Goal: Transaction & Acquisition: Purchase product/service

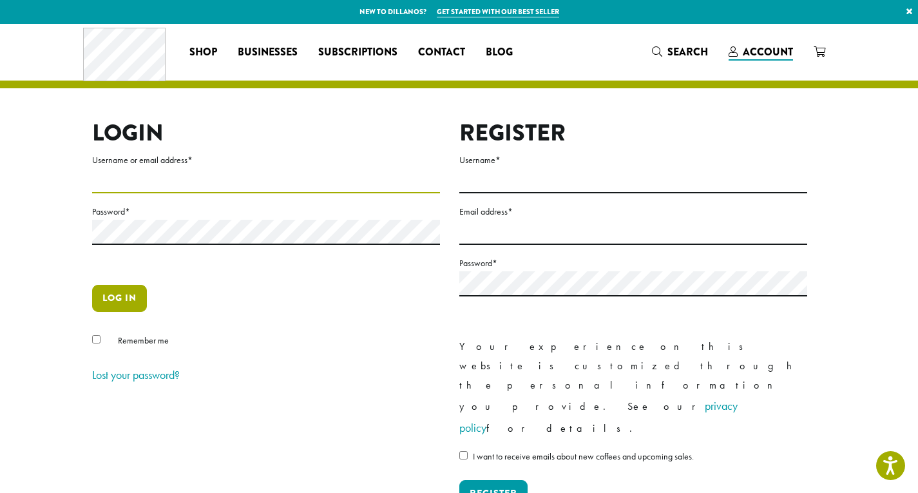
type input "**********"
click at [126, 303] on button "Log in" at bounding box center [119, 298] width 55 height 27
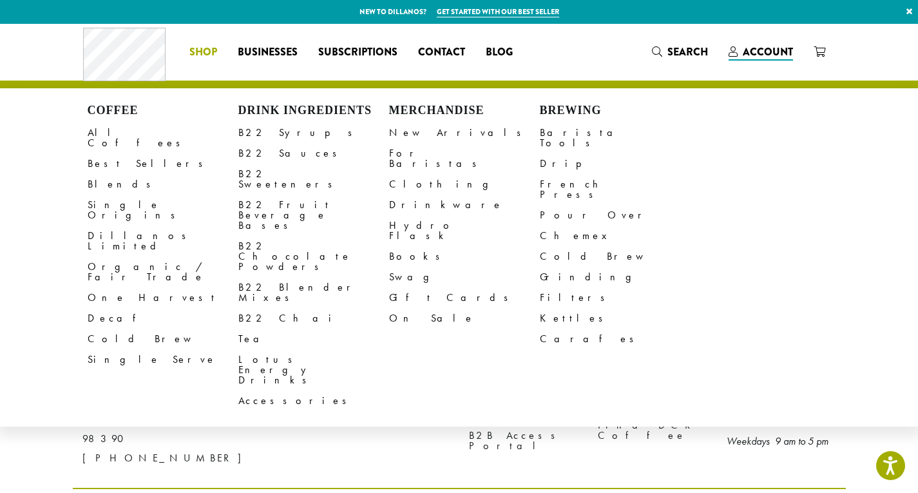
click at [201, 51] on span "Shop" at bounding box center [203, 52] width 28 height 16
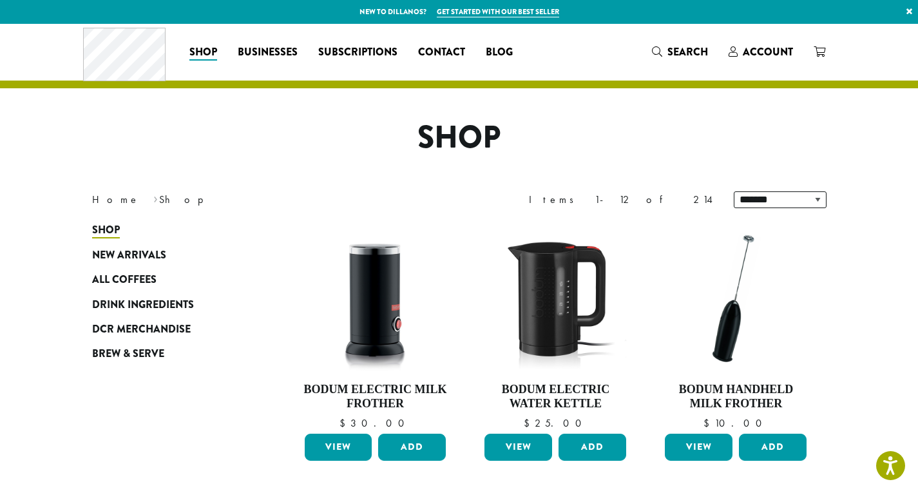
click at [670, 52] on span "Search" at bounding box center [687, 51] width 41 height 15
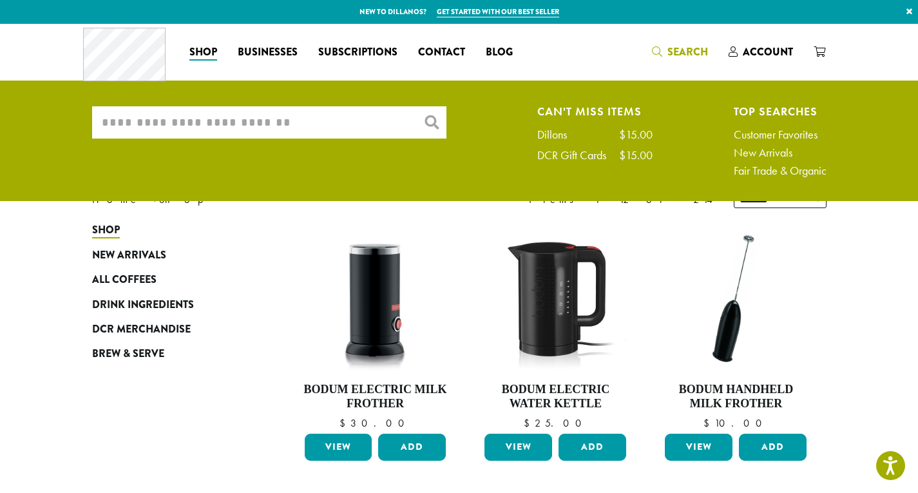
click at [202, 125] on input "What are you searching for?" at bounding box center [269, 122] width 354 height 32
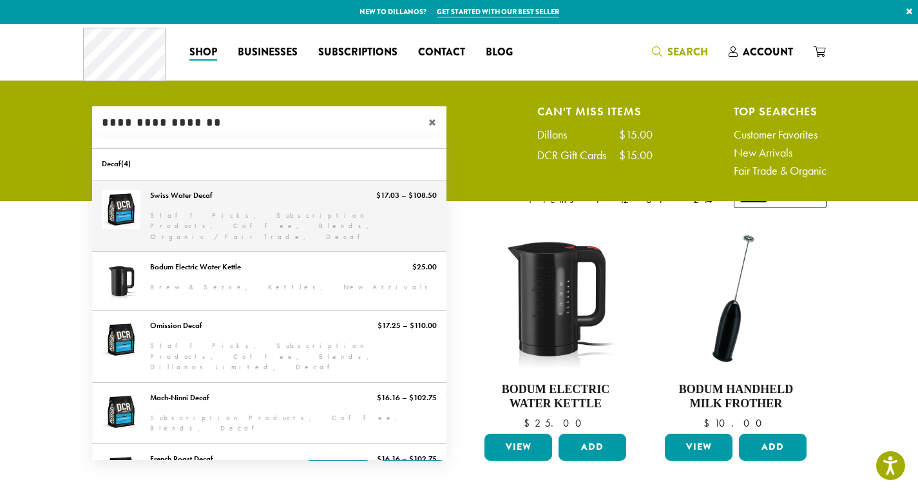
type input "**********"
click at [120, 211] on link "Swiss Water Decaf" at bounding box center [269, 215] width 354 height 71
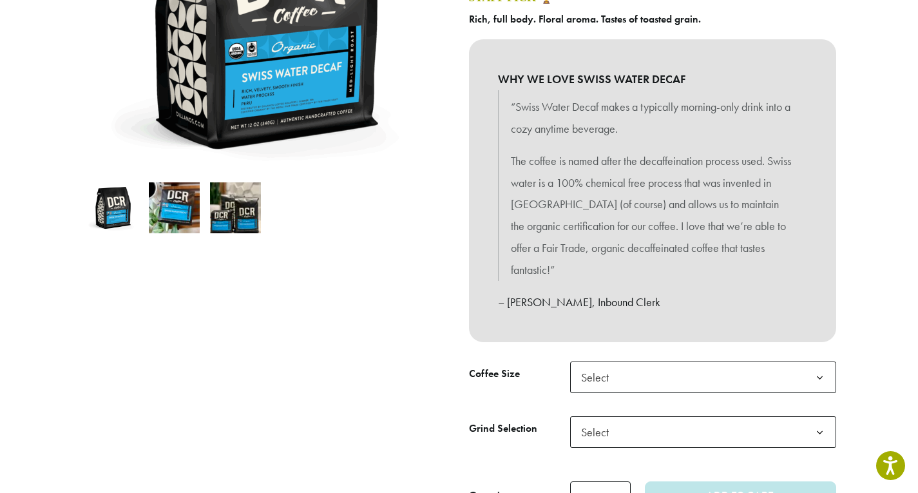
scroll to position [322, 0]
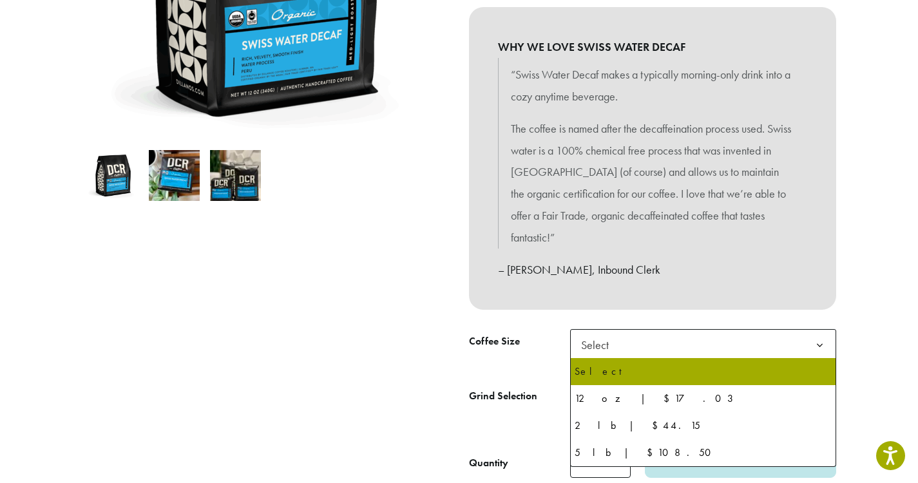
click at [820, 343] on b at bounding box center [820, 346] width 32 height 32
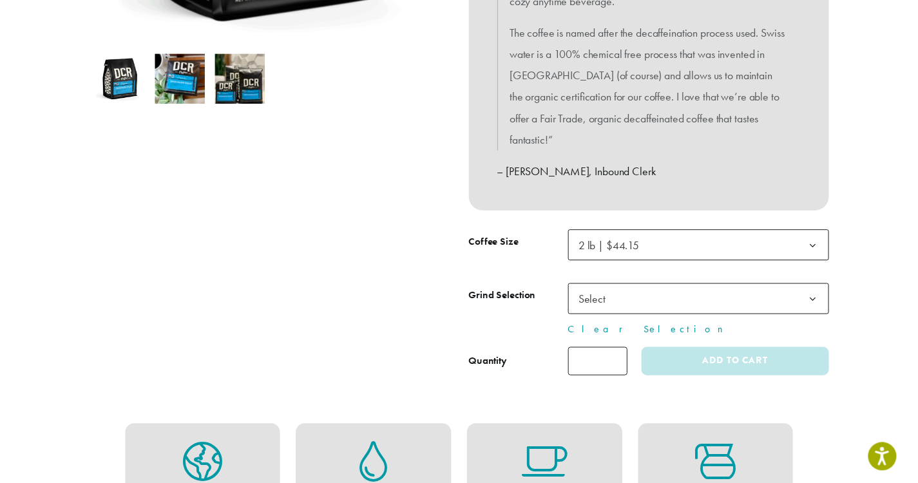
scroll to position [451, 0]
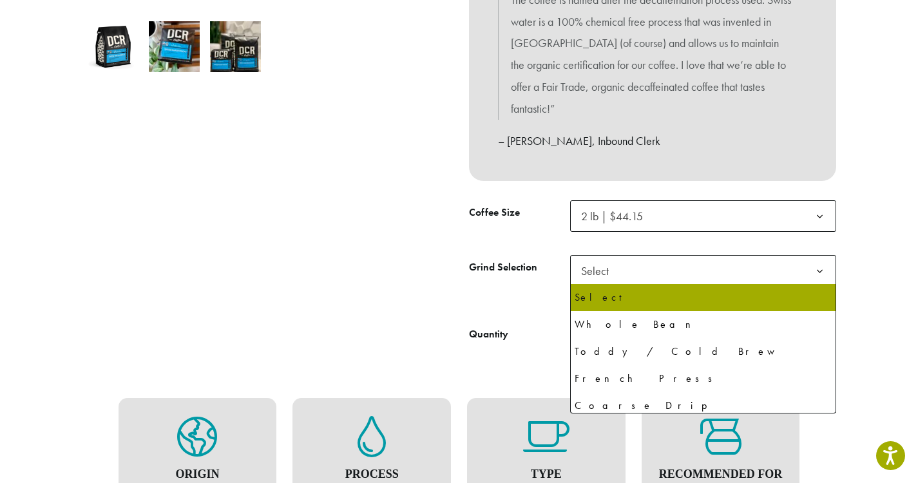
click at [822, 272] on b at bounding box center [820, 272] width 32 height 32
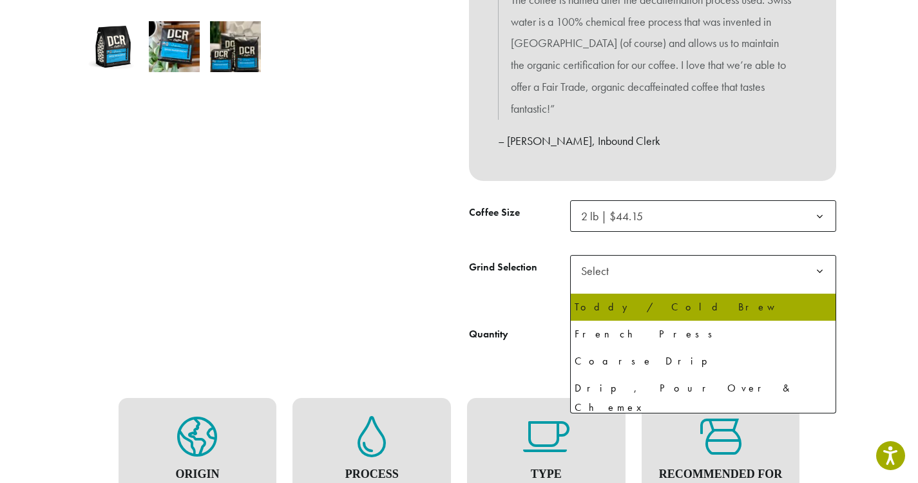
scroll to position [88, 0]
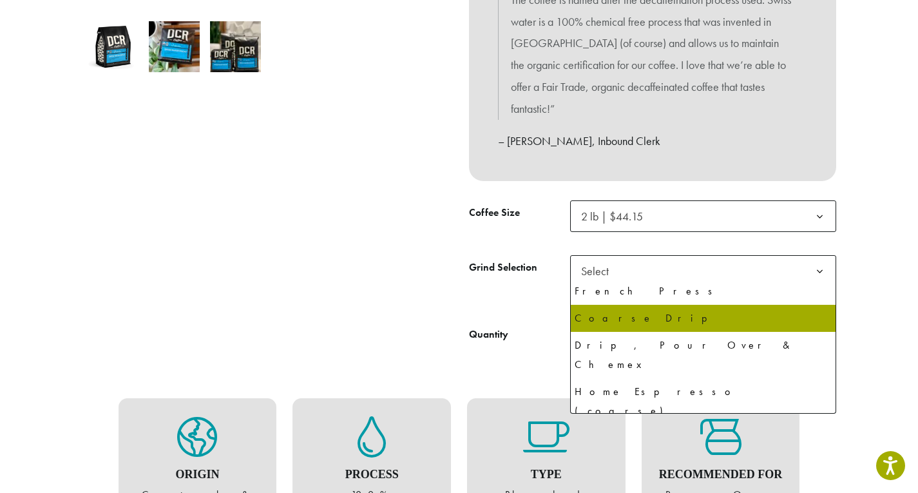
select select "**********"
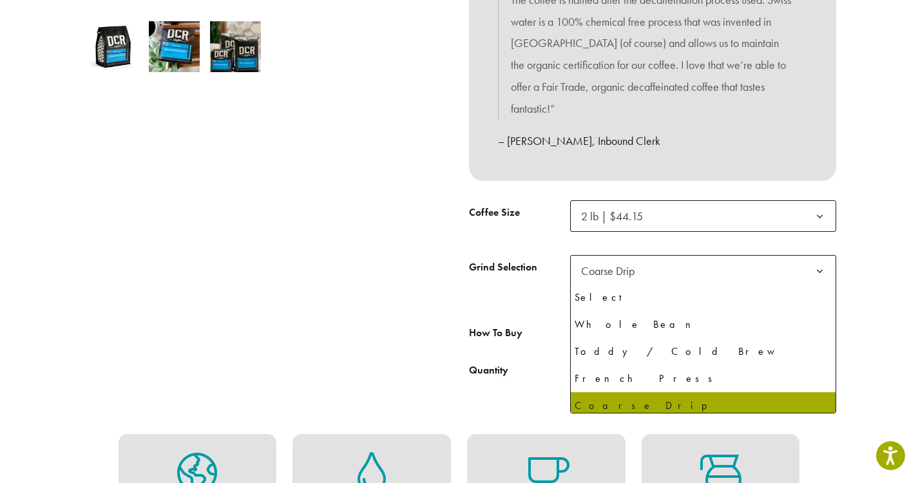
click at [819, 270] on b at bounding box center [820, 272] width 32 height 32
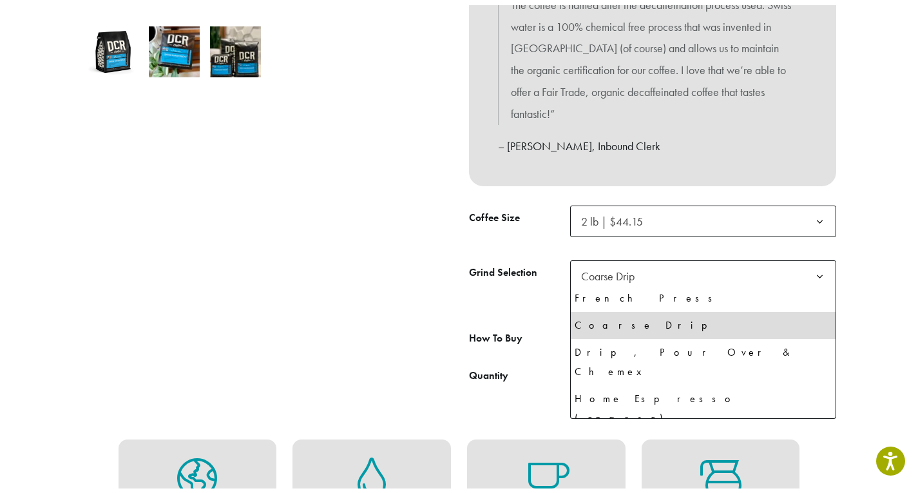
scroll to position [88, 0]
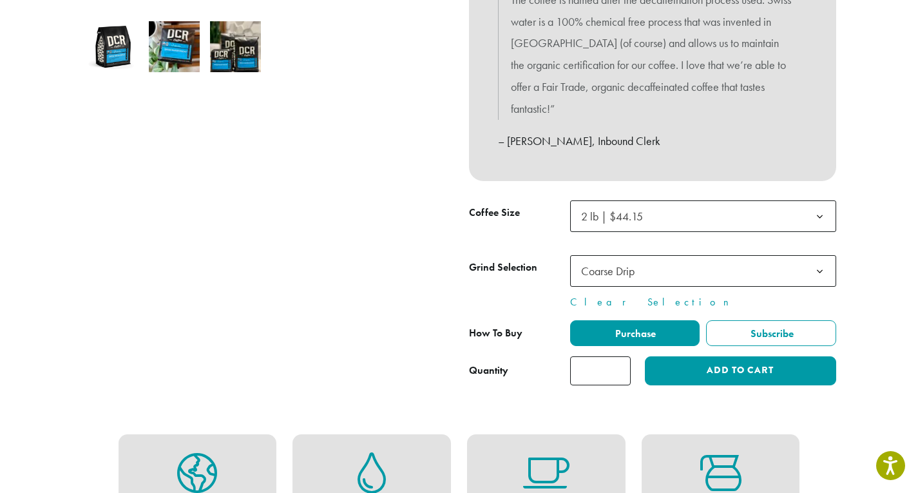
click at [620, 267] on span "Coarse Drip" at bounding box center [607, 270] width 53 height 15
type input "*"
click at [619, 368] on input "*" at bounding box center [600, 370] width 61 height 29
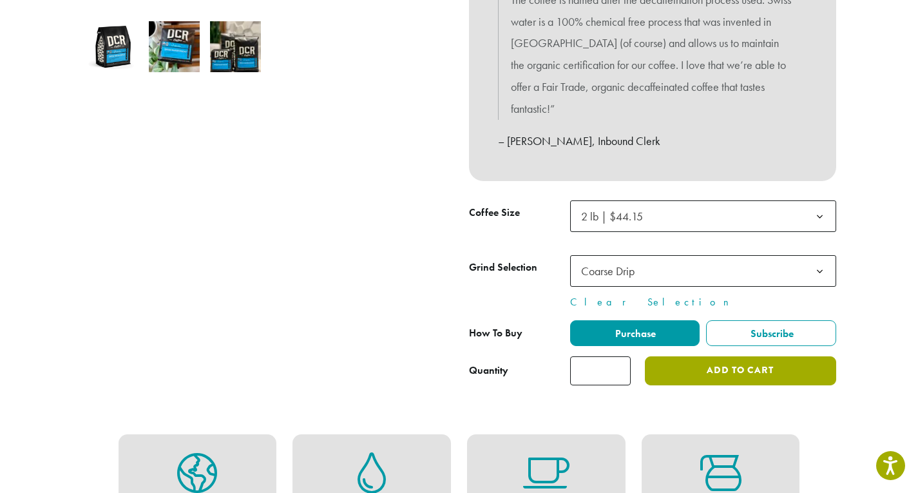
click at [726, 370] on button "Add to cart" at bounding box center [740, 370] width 191 height 29
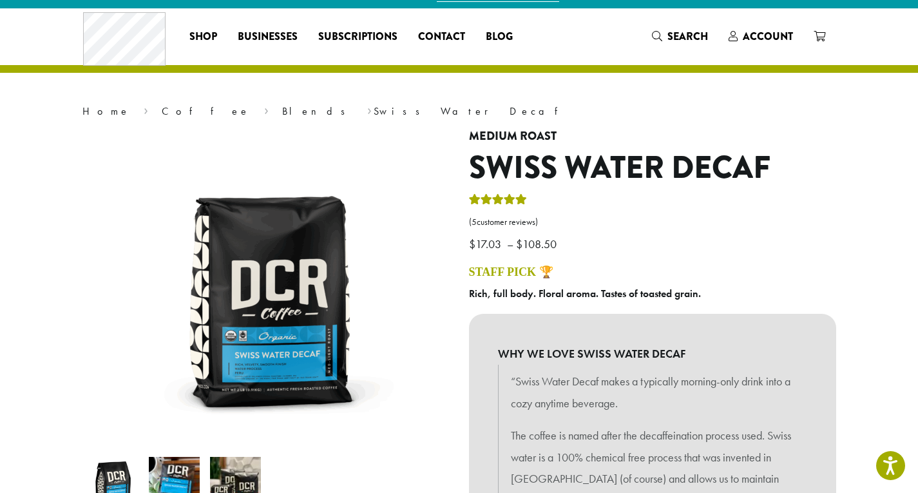
scroll to position [0, 0]
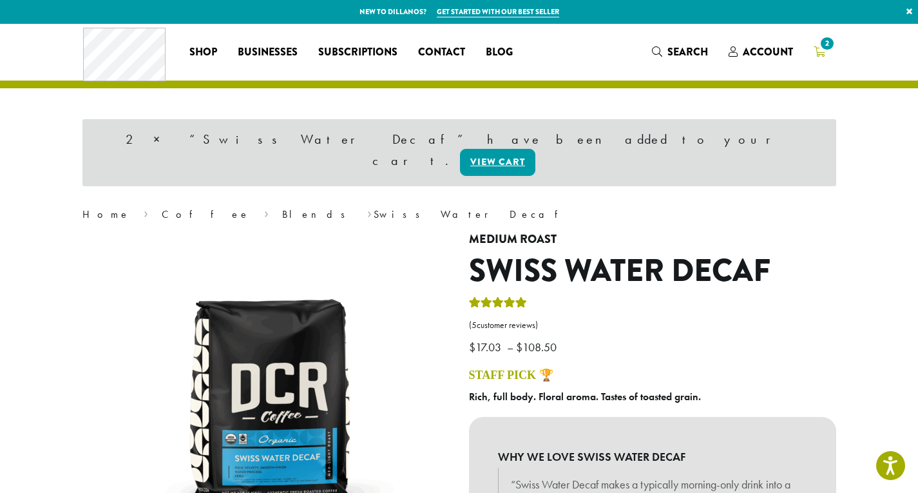
click at [817, 52] on icon "2" at bounding box center [819, 51] width 12 height 10
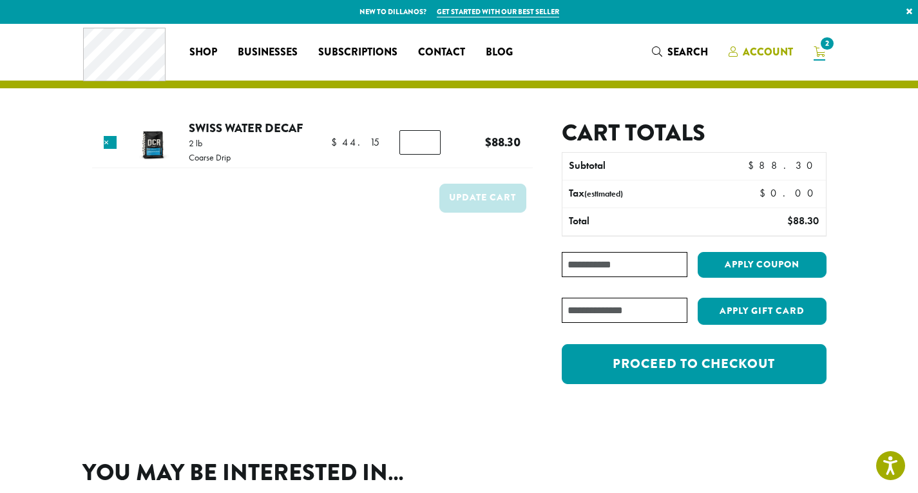
click at [770, 49] on span "Account" at bounding box center [768, 51] width 50 height 15
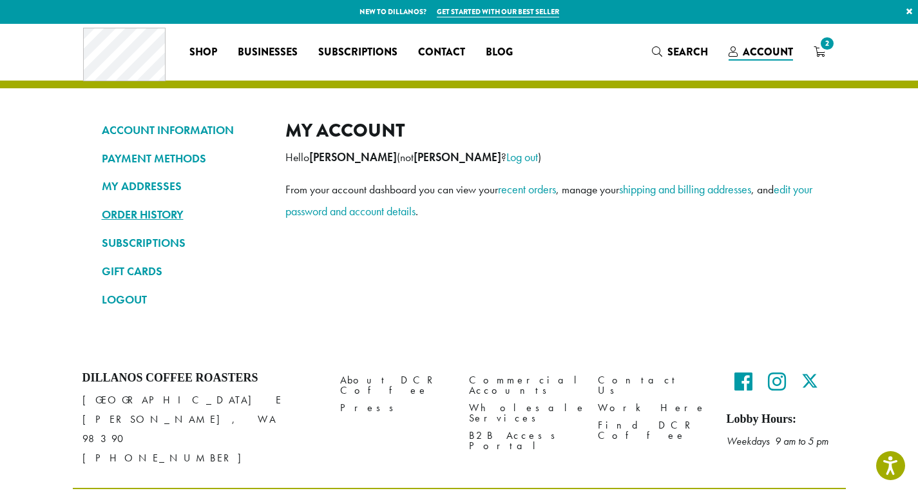
click at [158, 213] on link "ORDER HISTORY" at bounding box center [184, 215] width 164 height 22
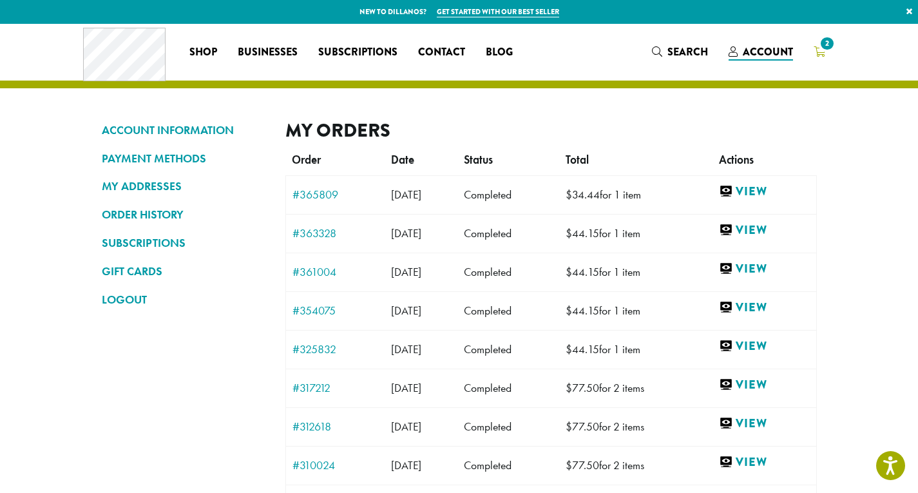
click at [822, 48] on span "2" at bounding box center [826, 43] width 17 height 17
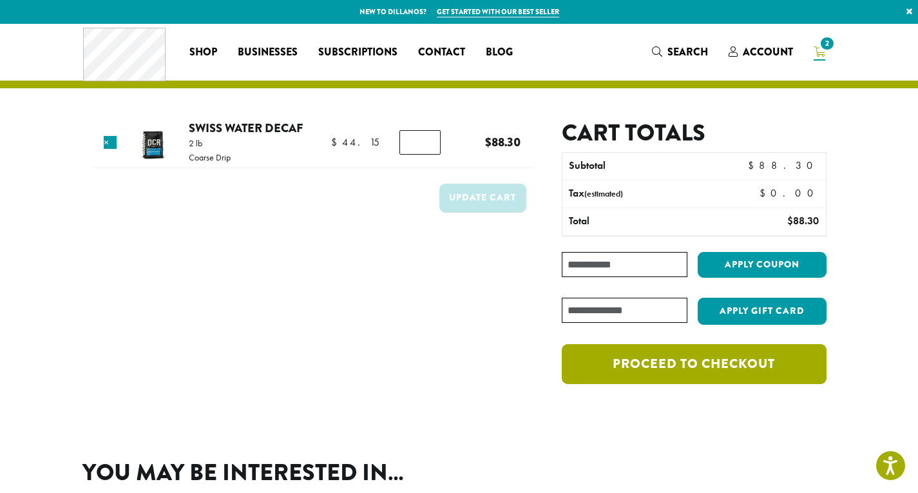
click at [710, 367] on link "Proceed to checkout" at bounding box center [694, 364] width 264 height 40
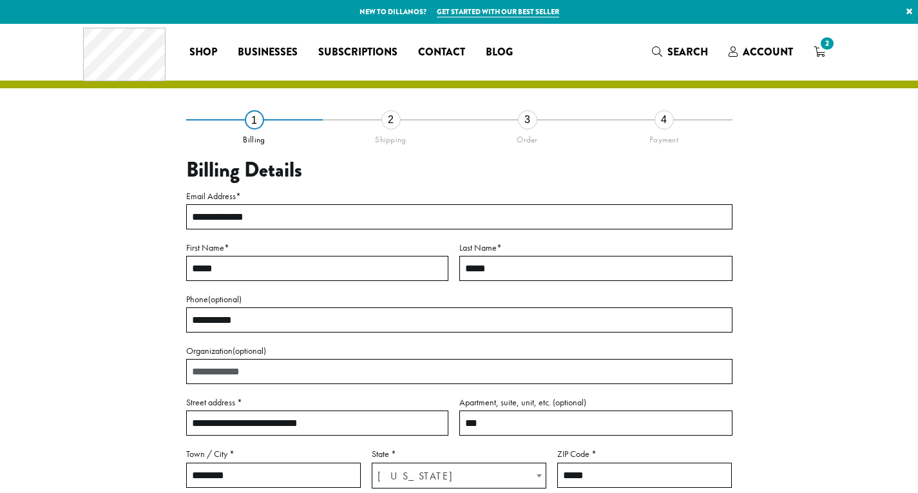
select select "**"
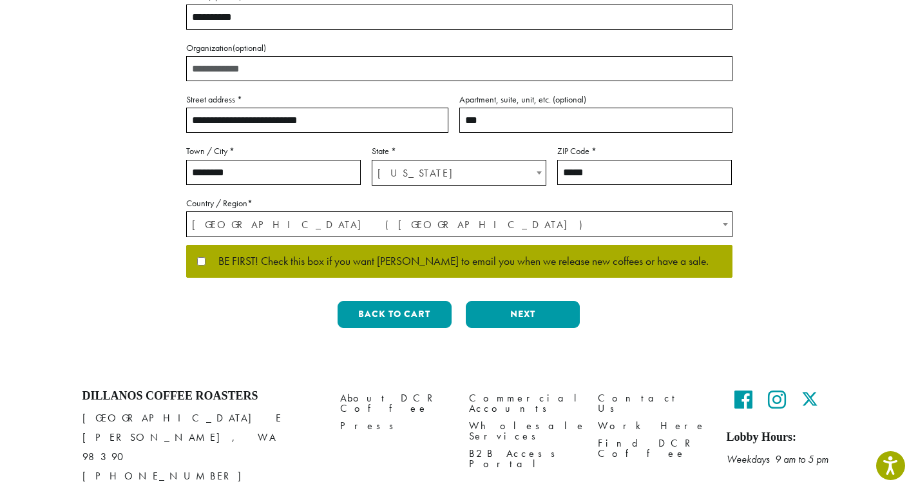
scroll to position [322, 0]
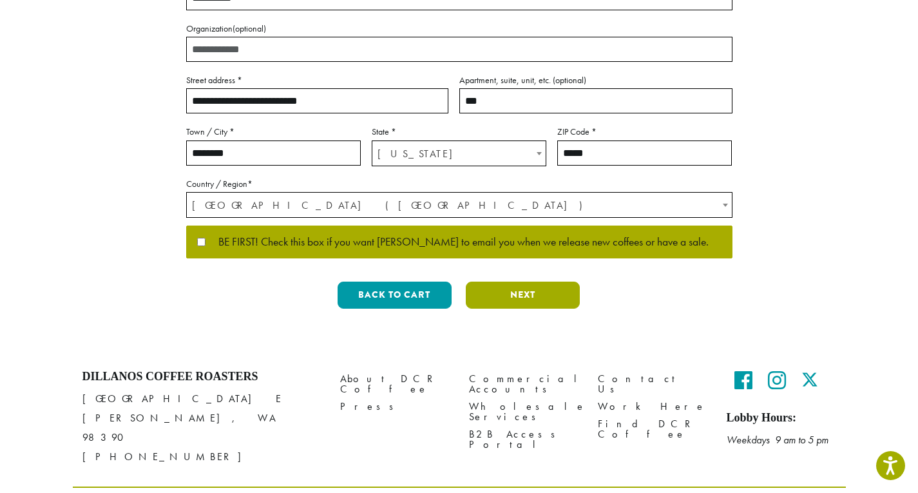
click at [555, 293] on button "Next" at bounding box center [523, 294] width 114 height 27
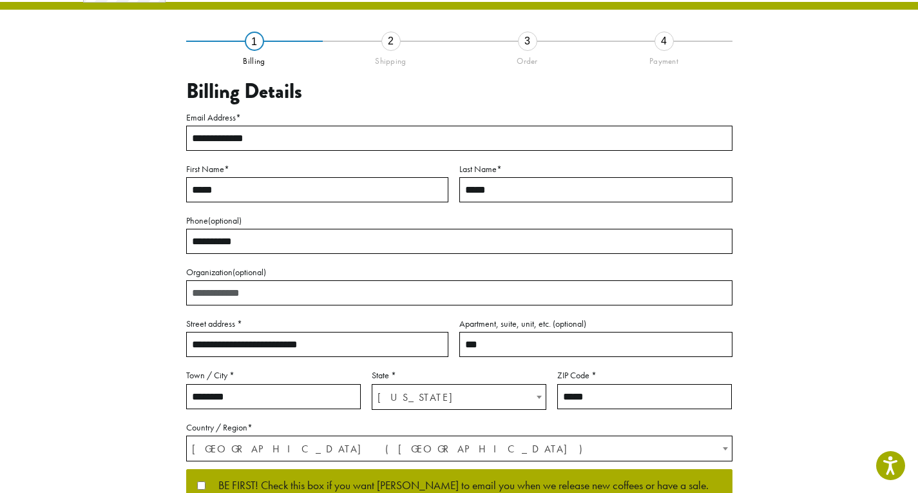
scroll to position [51, 0]
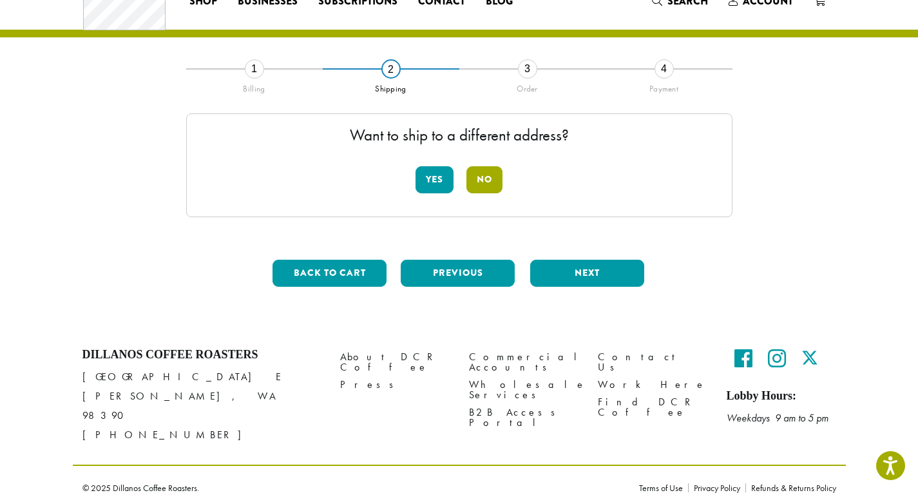
click at [484, 175] on button "No" at bounding box center [484, 179] width 36 height 27
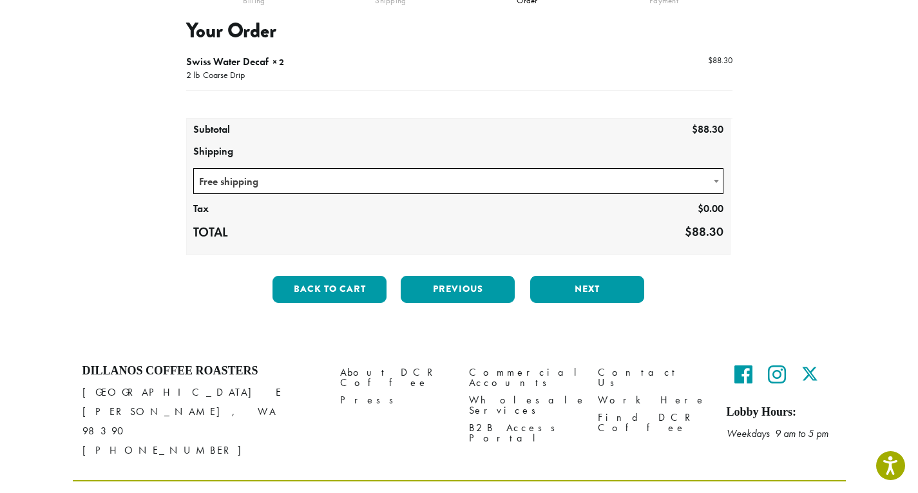
scroll to position [155, 0]
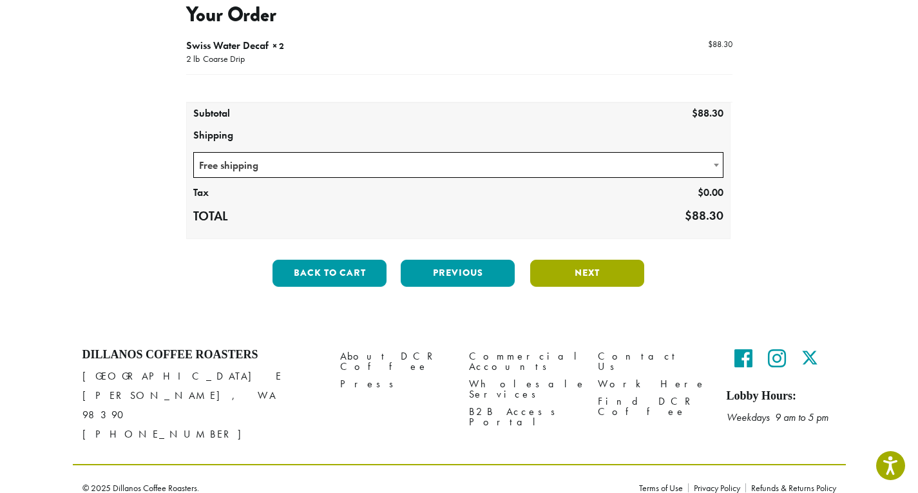
click at [590, 272] on button "Next" at bounding box center [587, 273] width 114 height 27
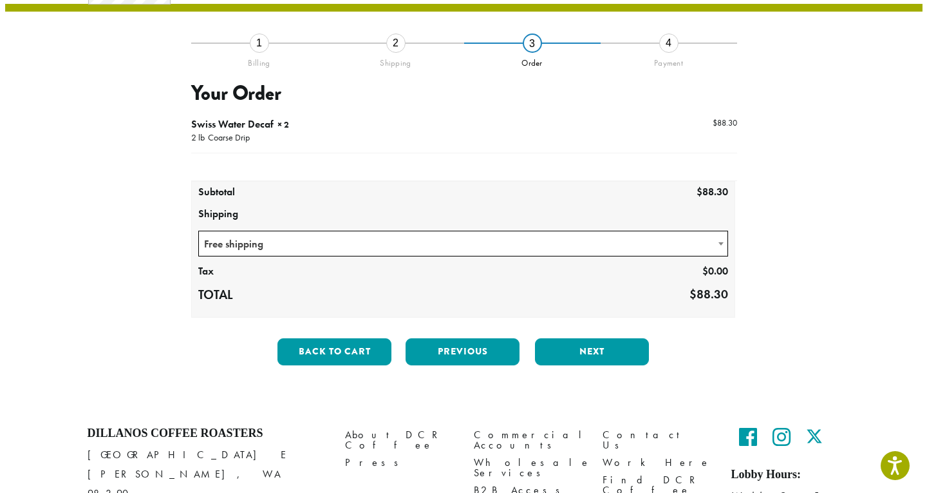
scroll to position [74, 0]
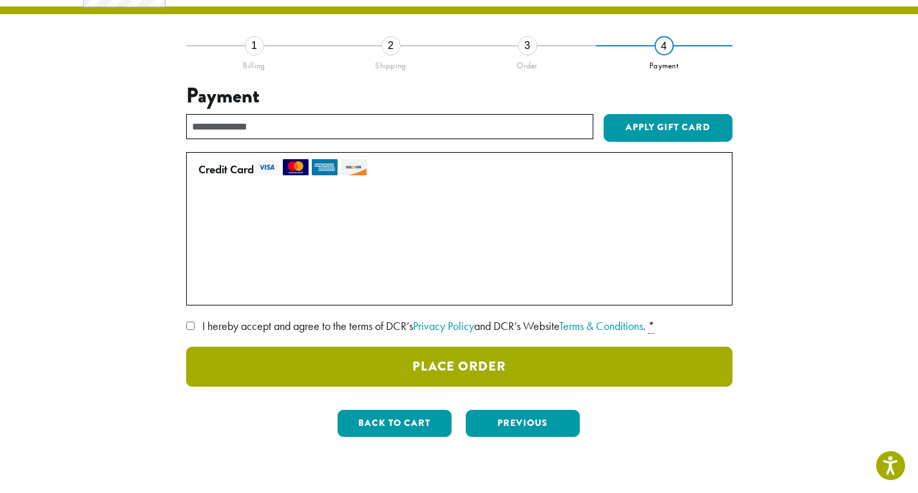
click at [368, 372] on button "Place Order" at bounding box center [459, 367] width 546 height 40
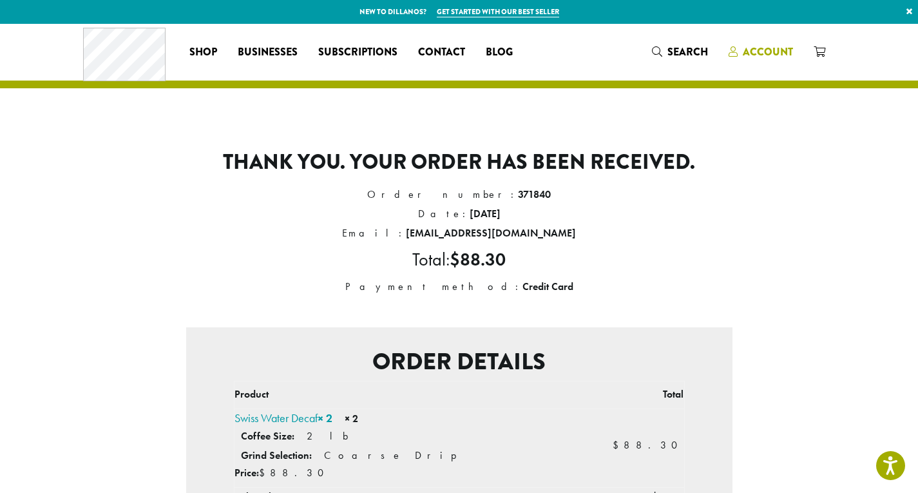
click at [735, 53] on icon at bounding box center [732, 51] width 9 height 10
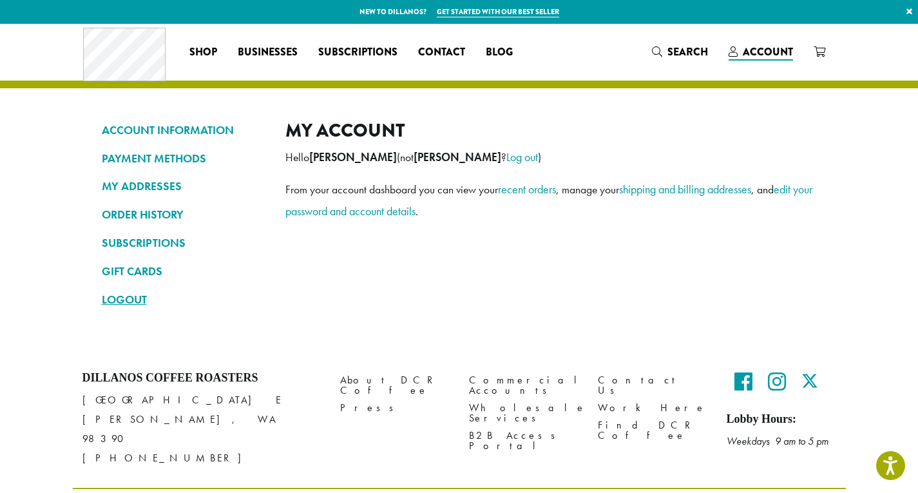
click at [130, 297] on link "LOGOUT" at bounding box center [184, 300] width 164 height 22
